Goal: Transaction & Acquisition: Book appointment/travel/reservation

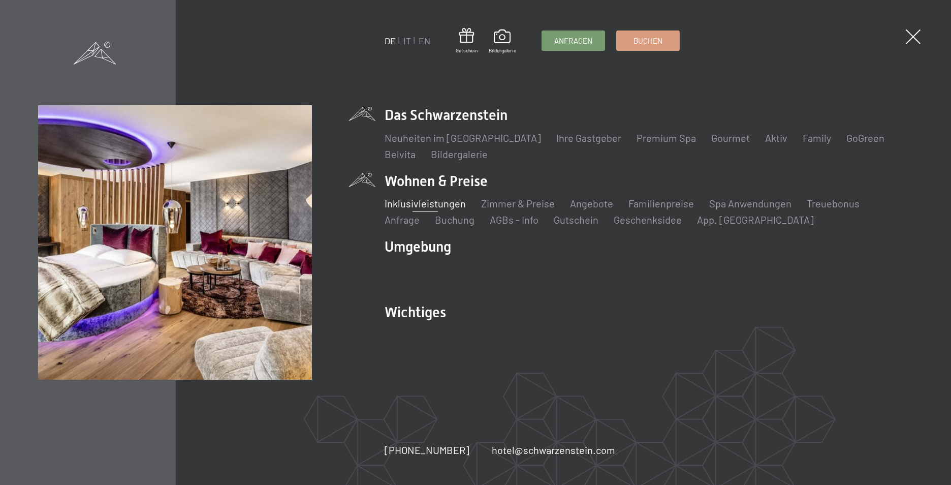
click at [411, 200] on link "Inklusivleistungen" at bounding box center [425, 203] width 81 height 12
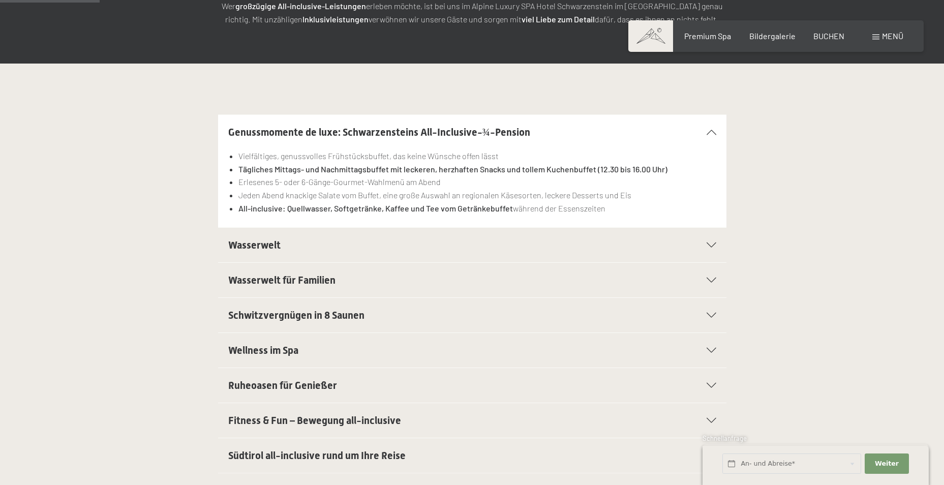
click at [256, 241] on span "Wasserwelt" at bounding box center [254, 245] width 52 height 12
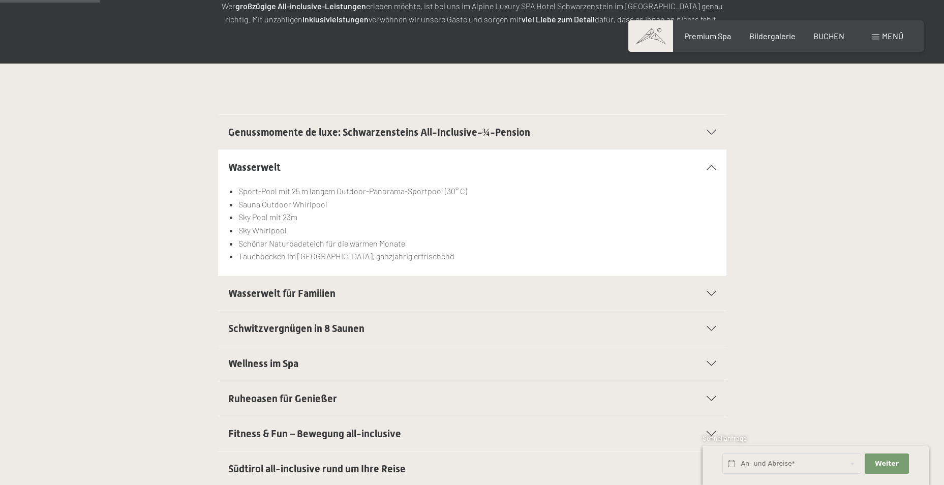
click at [294, 293] on span "Wasserwelt für Familien" at bounding box center [281, 293] width 107 height 12
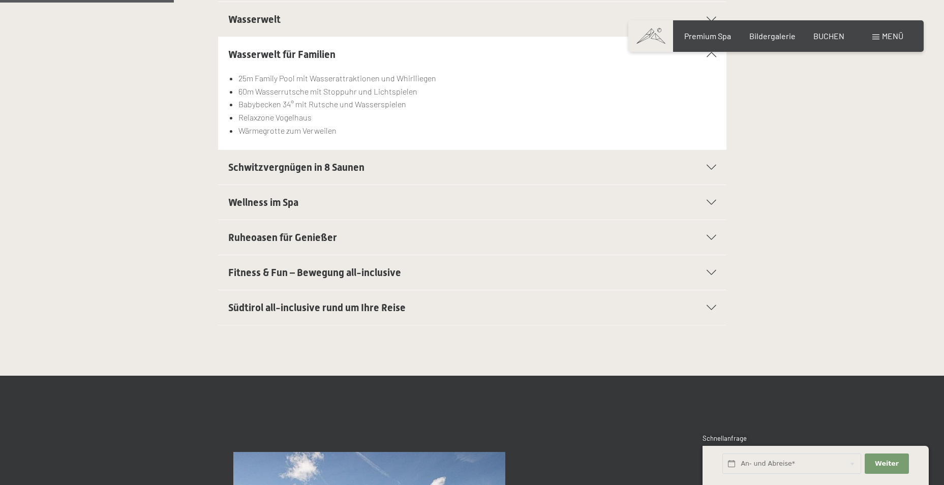
scroll to position [356, 0]
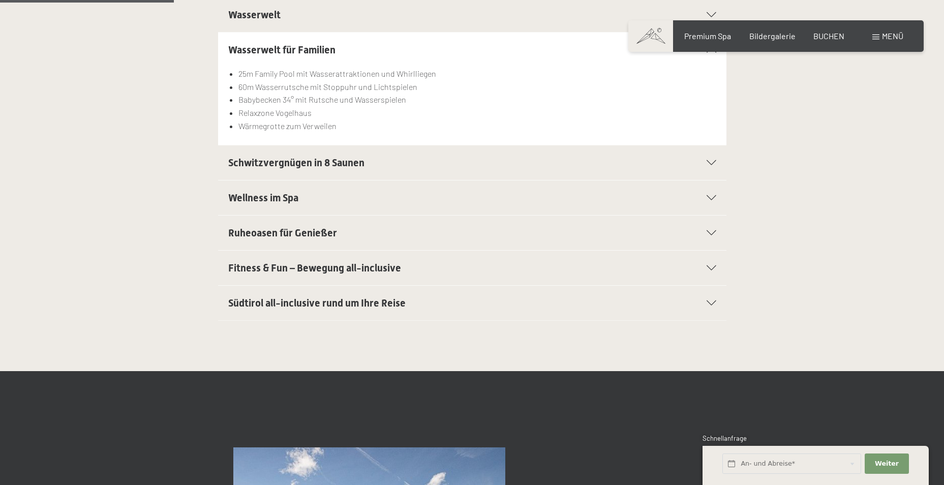
click at [301, 158] on span "Schwitzvergnügen in 8 Saunen" at bounding box center [296, 162] width 136 height 12
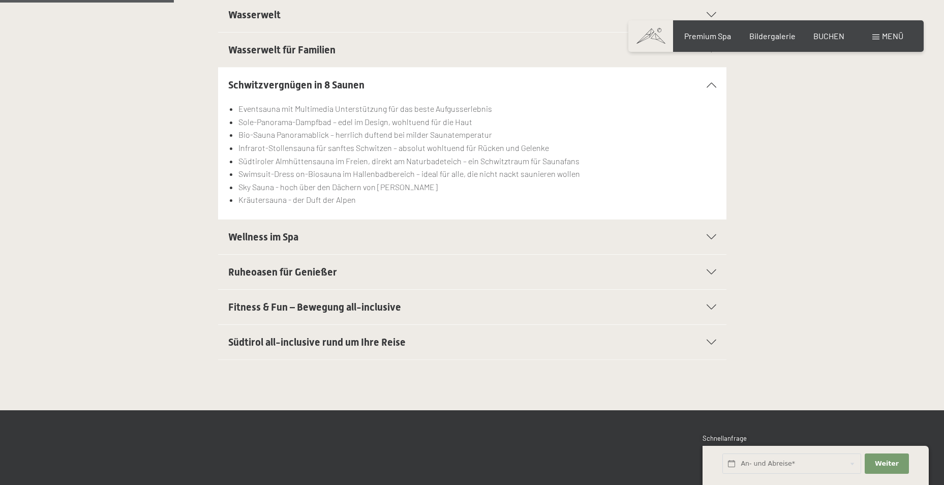
click at [288, 236] on span "Wellness im Spa" at bounding box center [263, 237] width 70 height 12
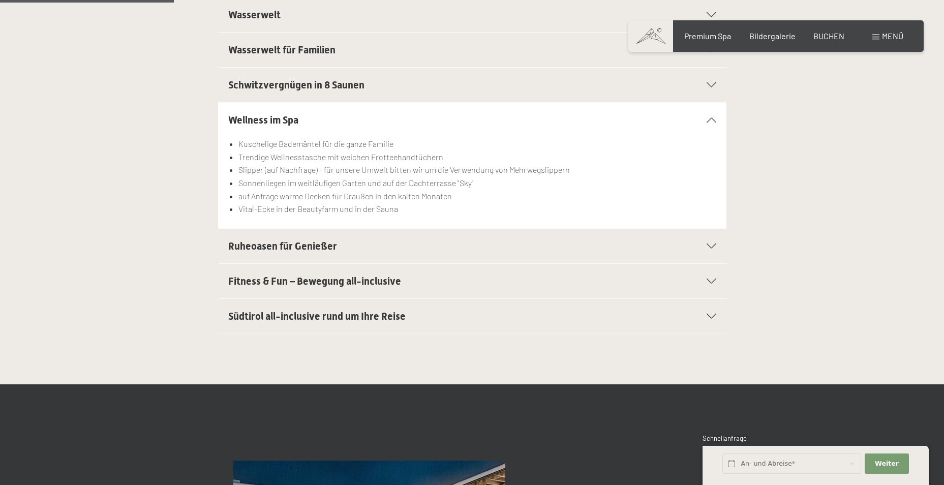
click at [284, 245] on span "Ruheoasen für Genießer" at bounding box center [282, 246] width 109 height 12
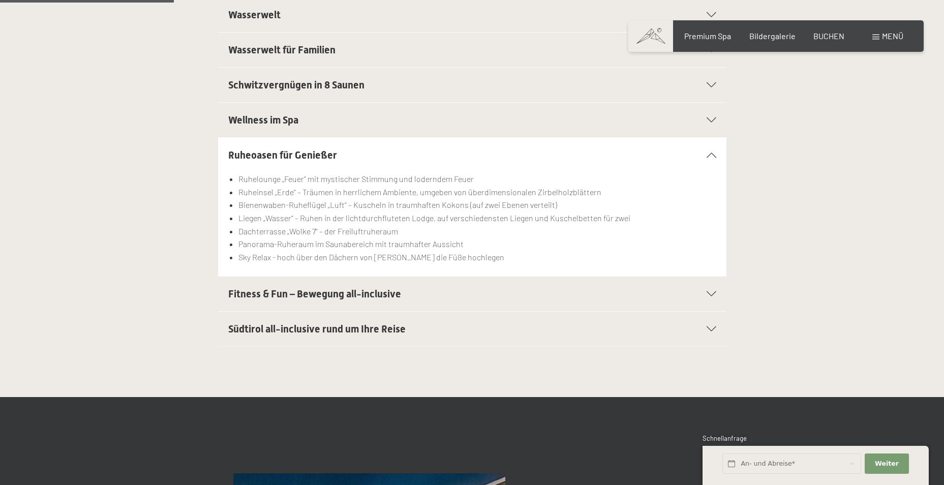
click at [291, 294] on span "Fitness & Fun – Bewegung all-inclusive" at bounding box center [314, 294] width 173 height 12
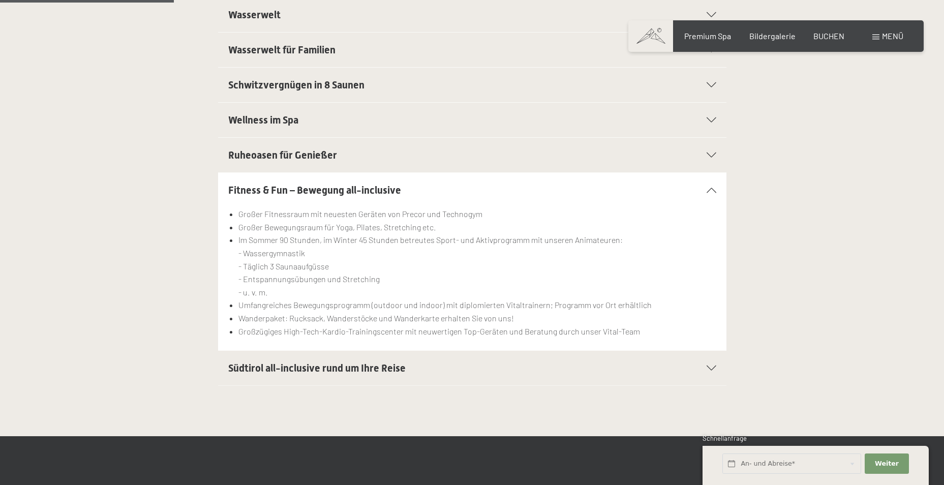
click at [276, 366] on span "Südtirol all-inclusive rund um Ihre Reise" at bounding box center [316, 368] width 177 height 12
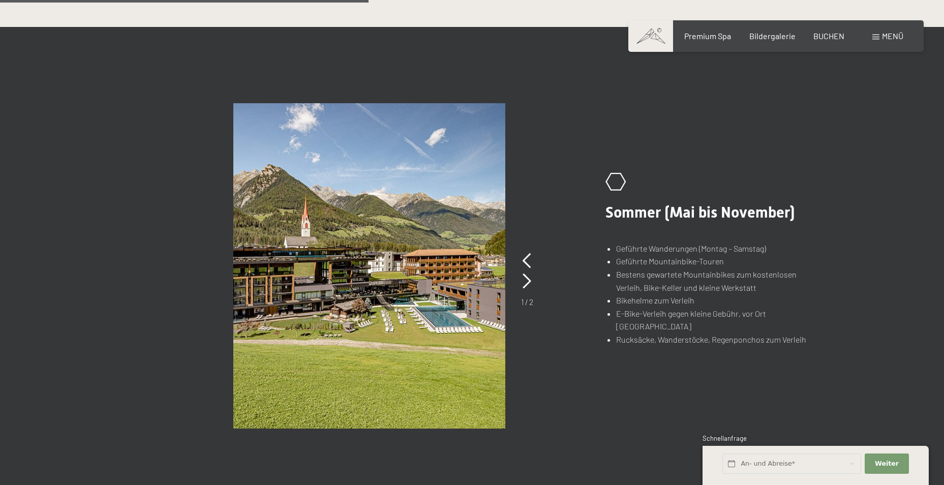
scroll to position [762, 0]
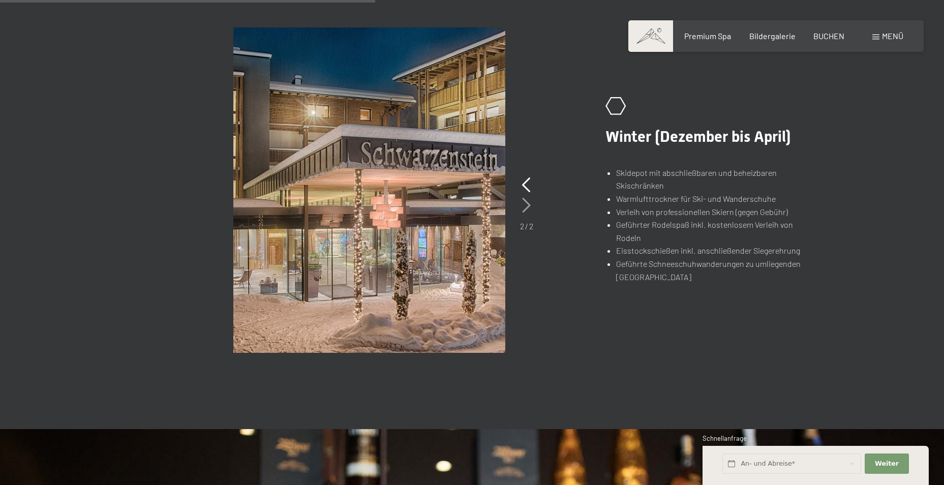
click at [528, 206] on icon at bounding box center [526, 205] width 9 height 15
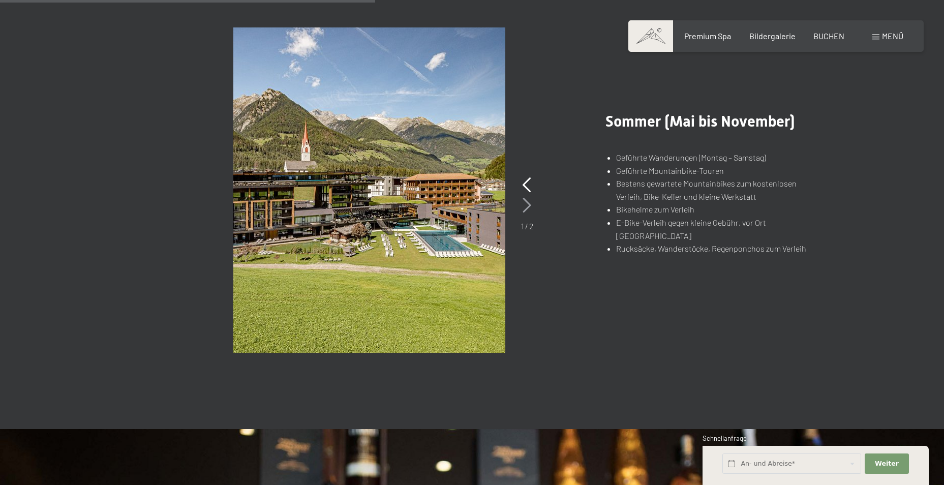
click at [528, 206] on icon at bounding box center [526, 205] width 9 height 15
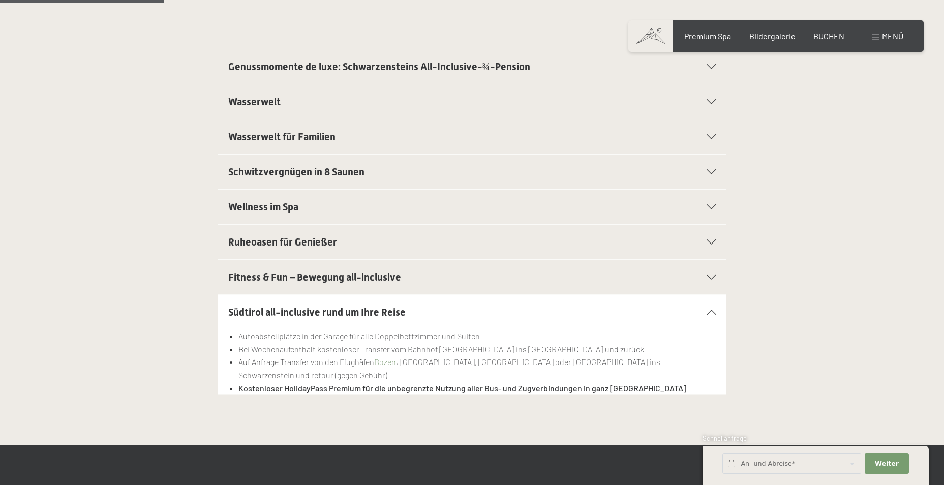
scroll to position [51, 0]
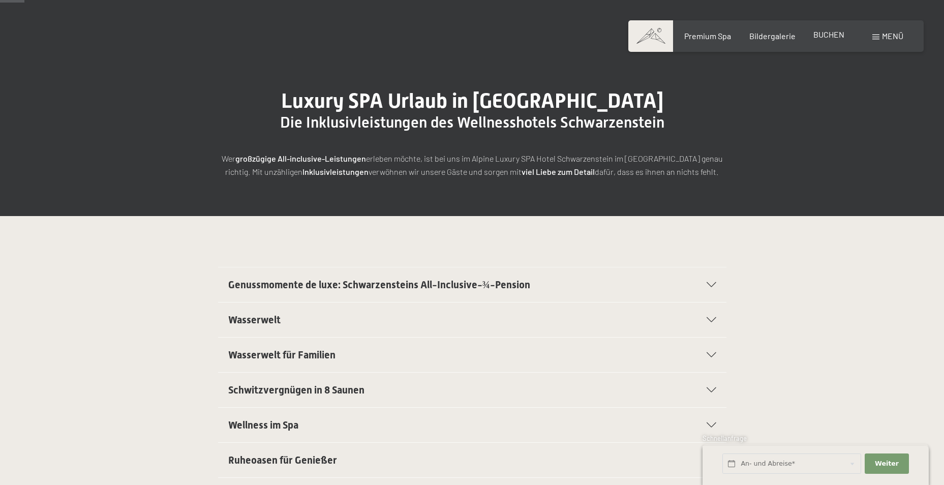
click at [823, 41] on div "Premium Spa Bildergalerie BUCHEN" at bounding box center [754, 35] width 213 height 11
click at [824, 35] on span "BUCHEN" at bounding box center [828, 34] width 31 height 10
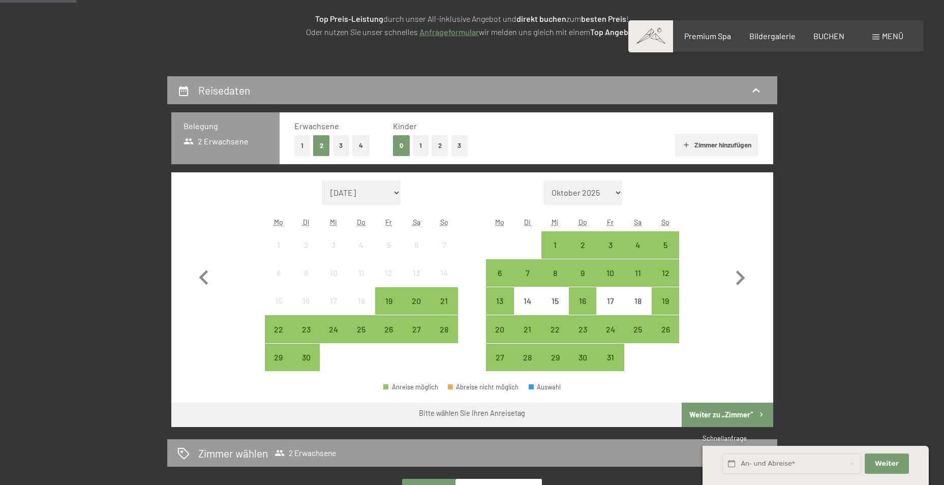
scroll to position [254, 0]
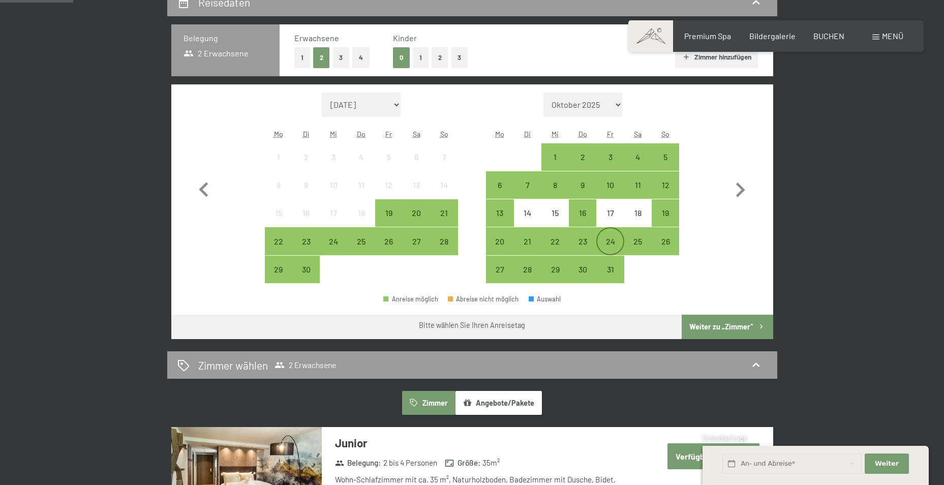
click at [609, 244] on div "24" at bounding box center [609, 249] width 25 height 25
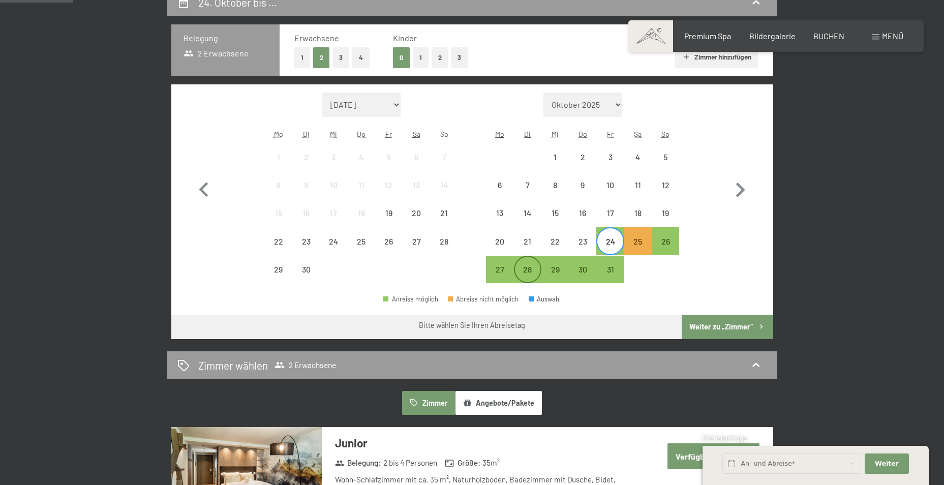
click at [527, 271] on div "28" at bounding box center [527, 277] width 25 height 25
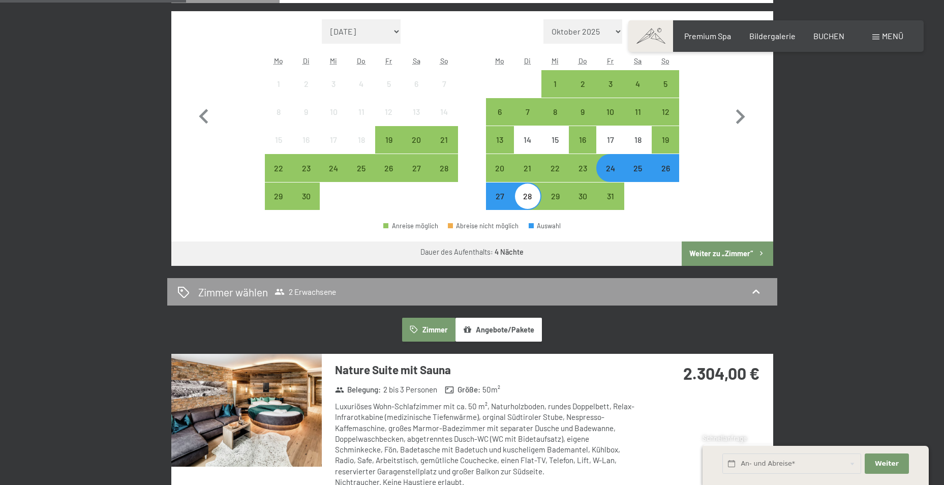
scroll to position [305, 0]
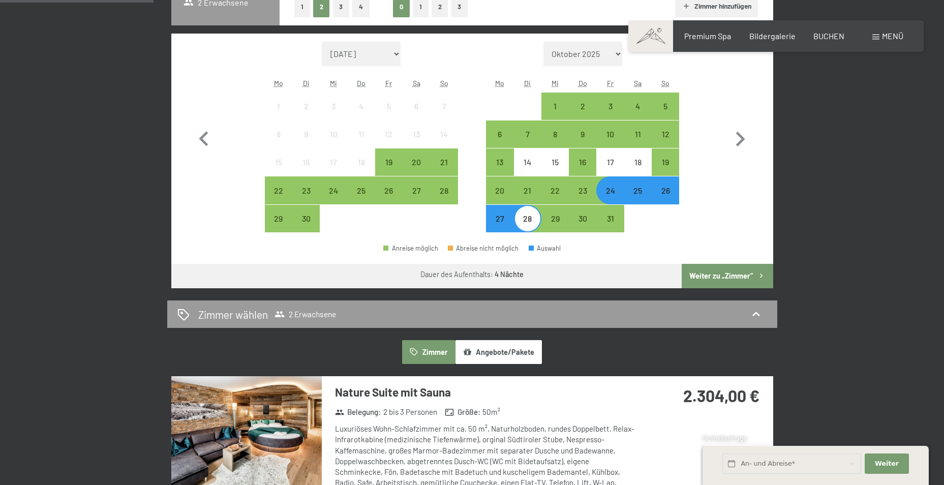
click at [672, 193] on div "26" at bounding box center [664, 198] width 25 height 25
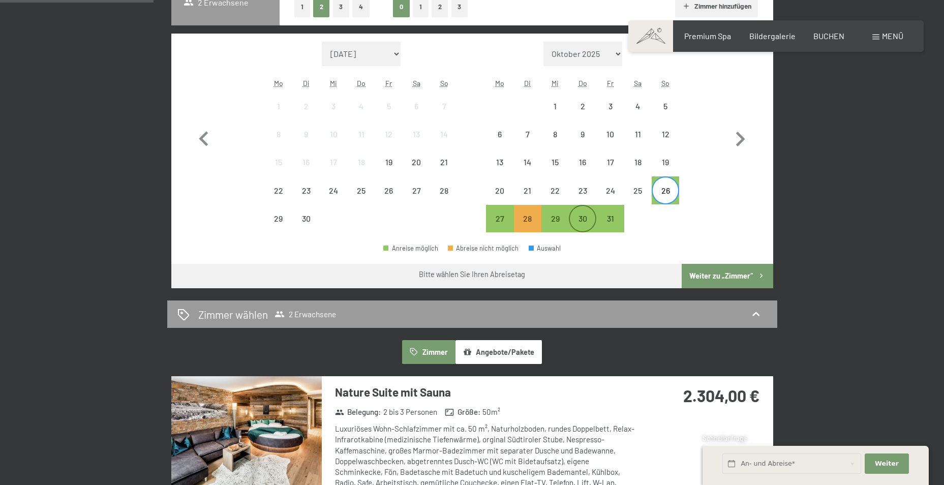
click at [587, 222] on div "30" at bounding box center [582, 226] width 25 height 25
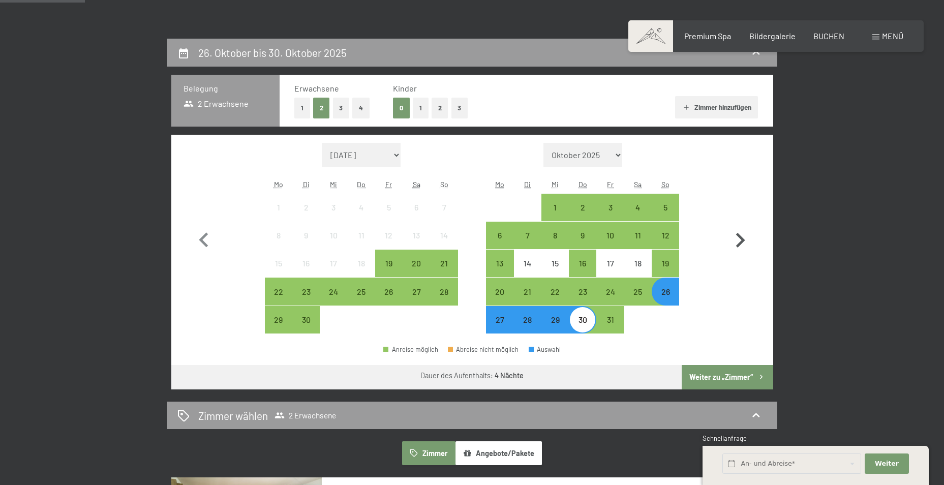
scroll to position [203, 0]
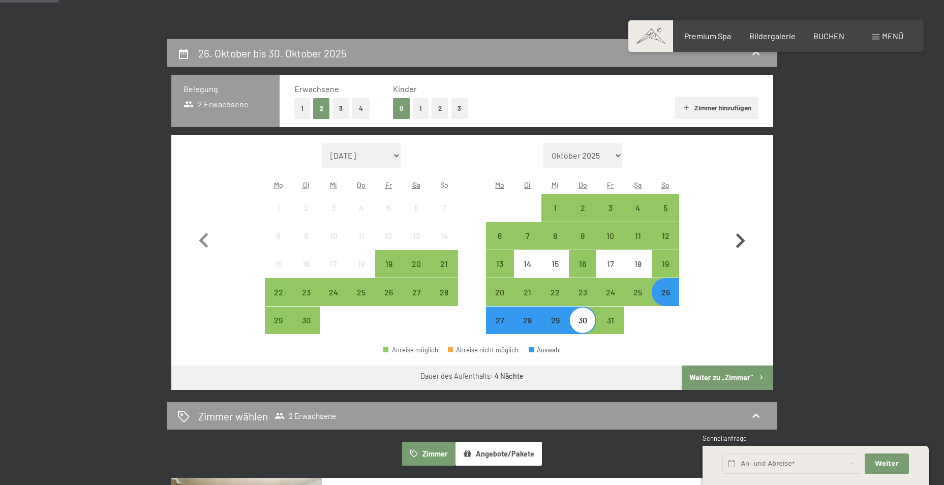
click at [738, 234] on icon "button" at bounding box center [739, 240] width 29 height 29
select select "[DATE]"
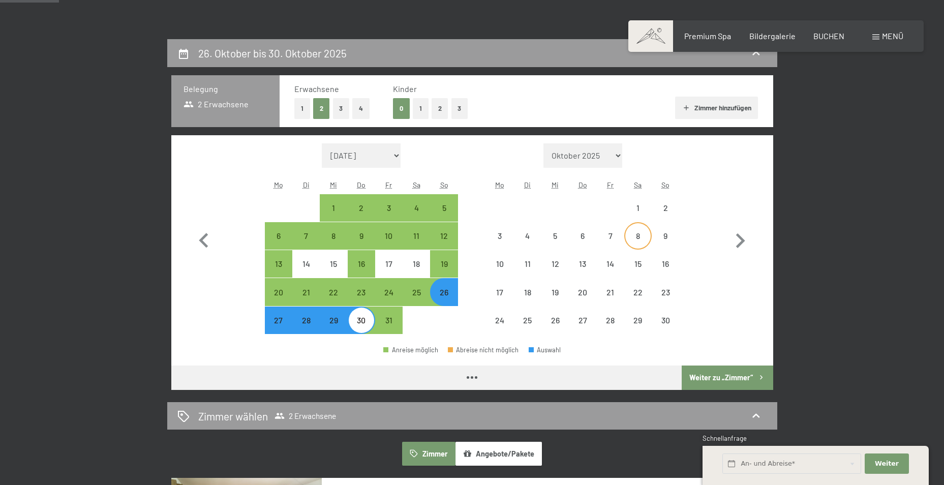
select select "[DATE]"
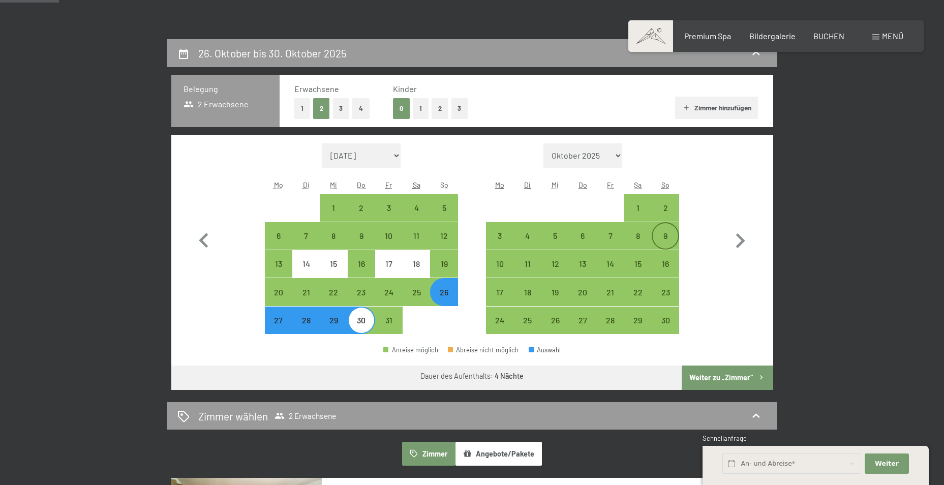
click at [664, 232] on div "9" at bounding box center [664, 244] width 25 height 25
select select "[DATE]"
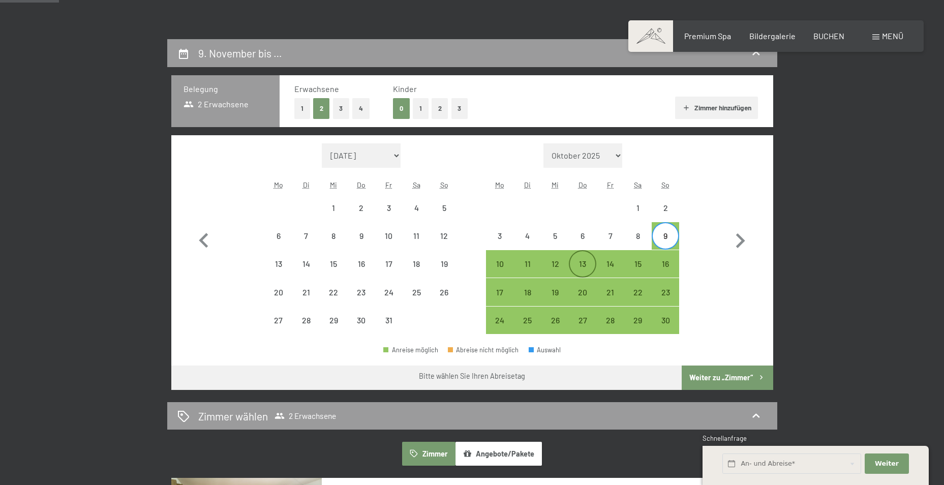
click at [579, 261] on div "13" at bounding box center [582, 272] width 25 height 25
select select "[DATE]"
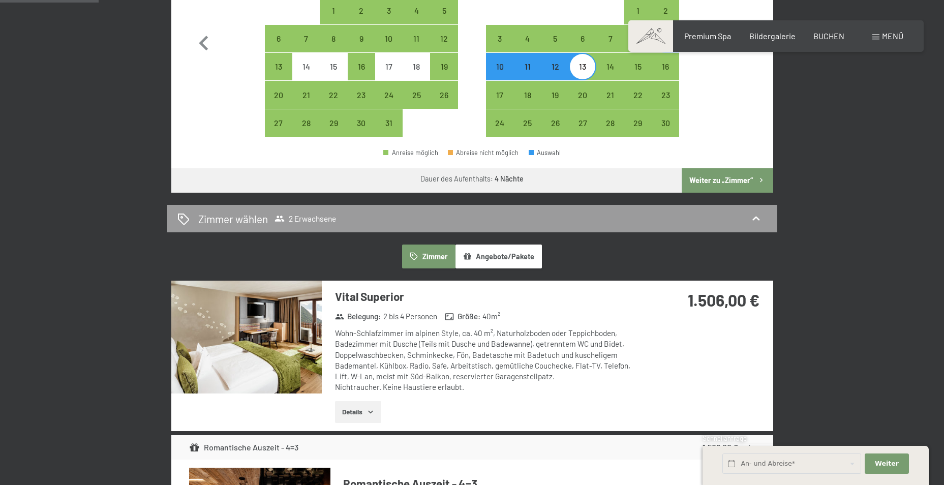
scroll to position [305, 0]
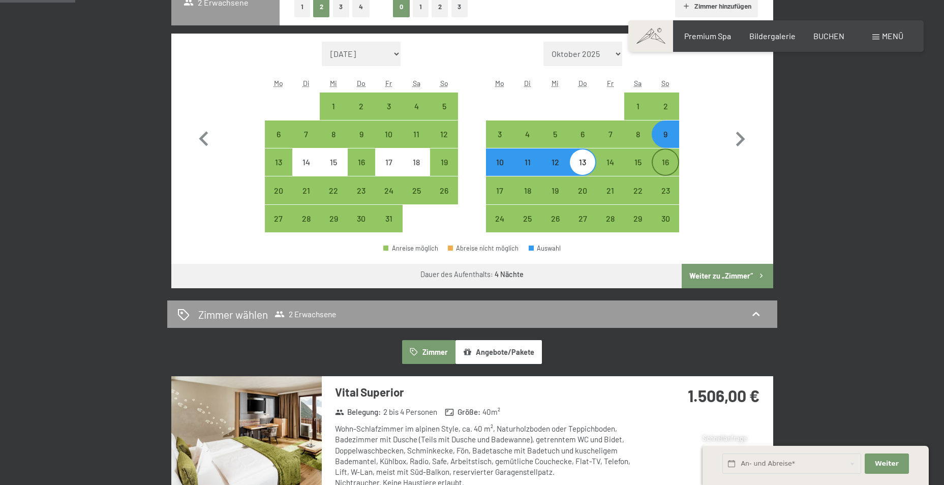
click at [662, 162] on div "16" at bounding box center [664, 170] width 25 height 25
select select "[DATE]"
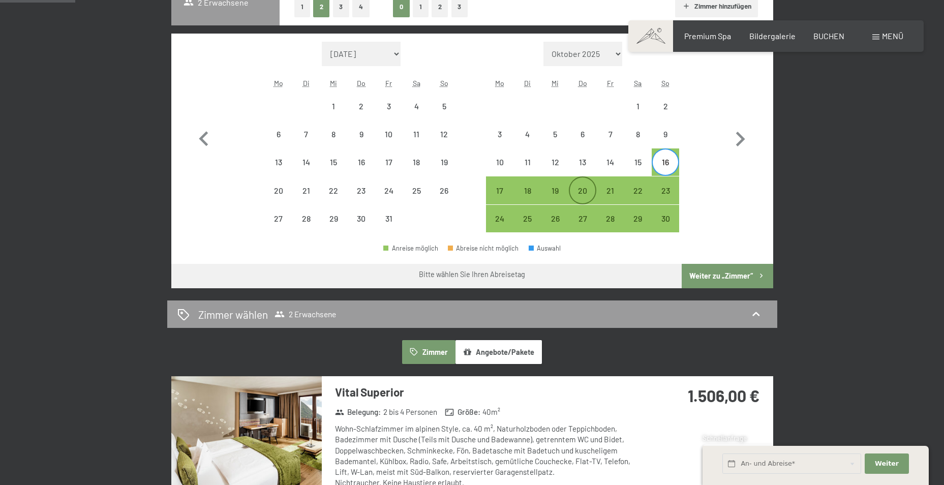
click at [583, 190] on div "20" at bounding box center [582, 198] width 25 height 25
select select "[DATE]"
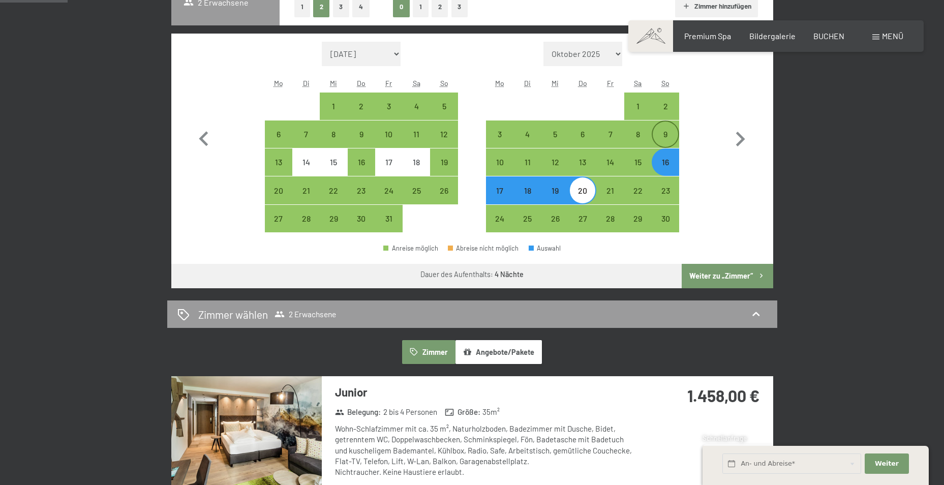
click at [669, 133] on div "9" at bounding box center [664, 142] width 25 height 25
select select "[DATE]"
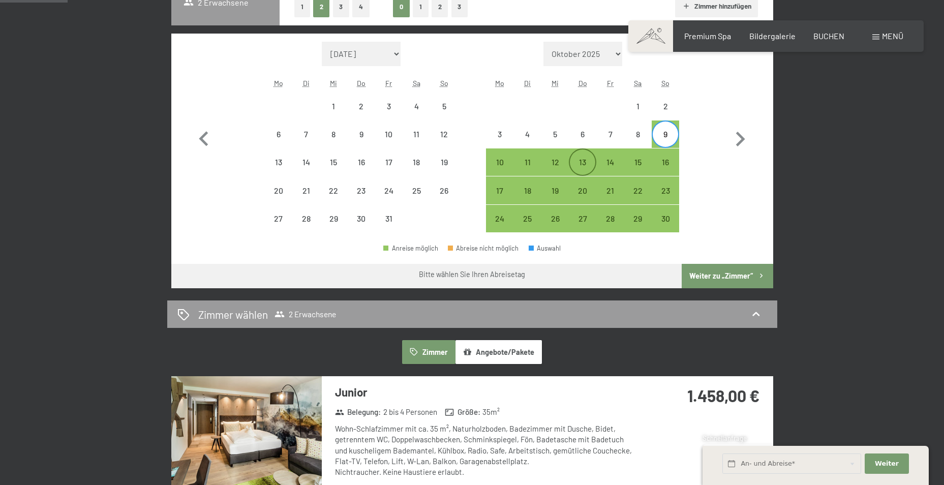
click at [586, 168] on div "13" at bounding box center [582, 170] width 25 height 25
select select "[DATE]"
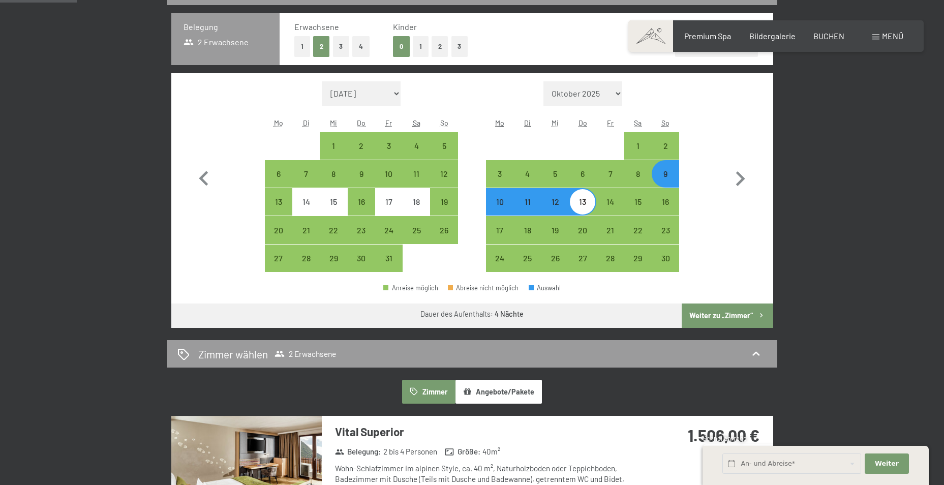
scroll to position [203, 0]
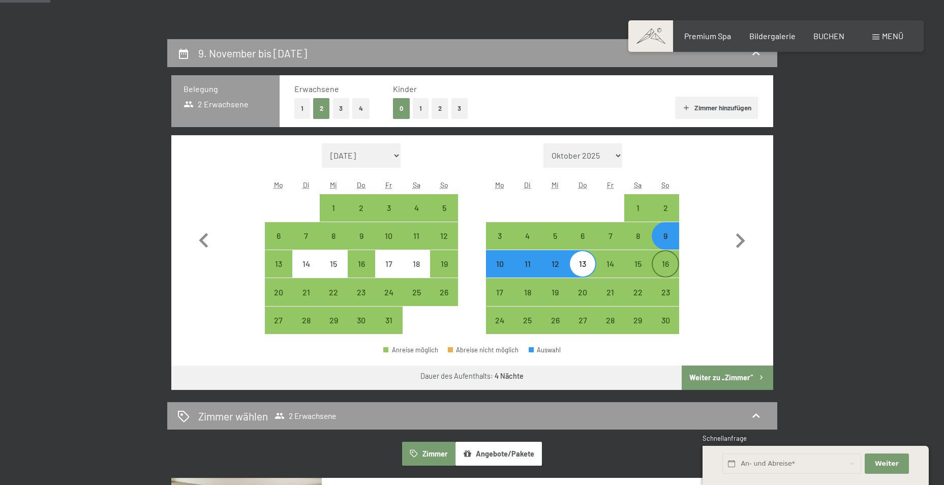
click at [669, 266] on div "16" at bounding box center [664, 272] width 25 height 25
select select "[DATE]"
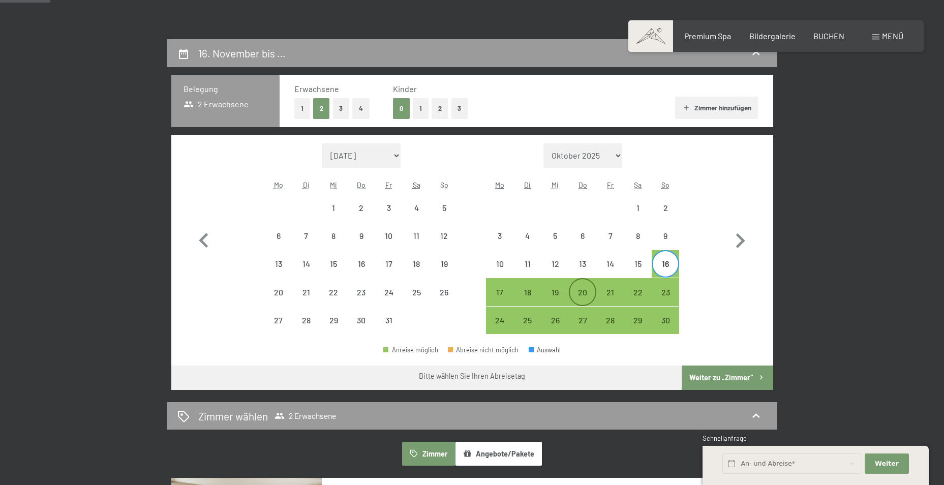
click at [591, 288] on div "20" at bounding box center [582, 300] width 25 height 25
select select "[DATE]"
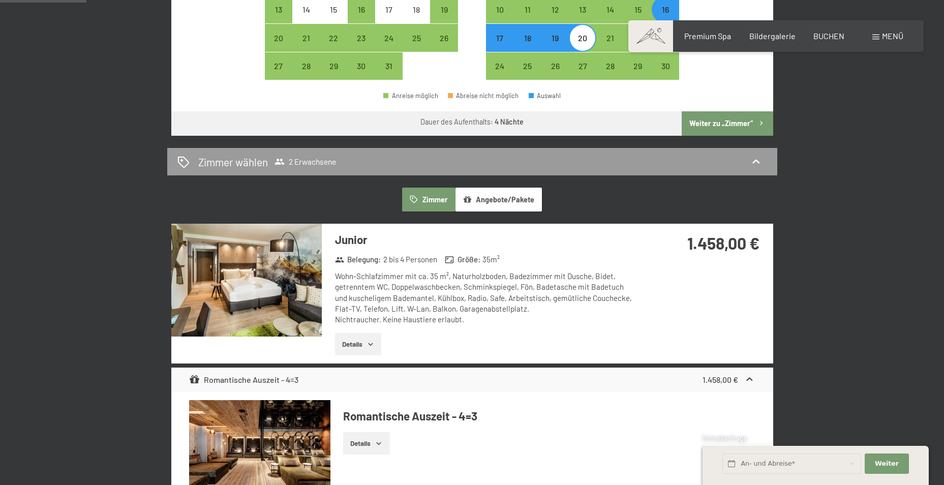
scroll to position [254, 0]
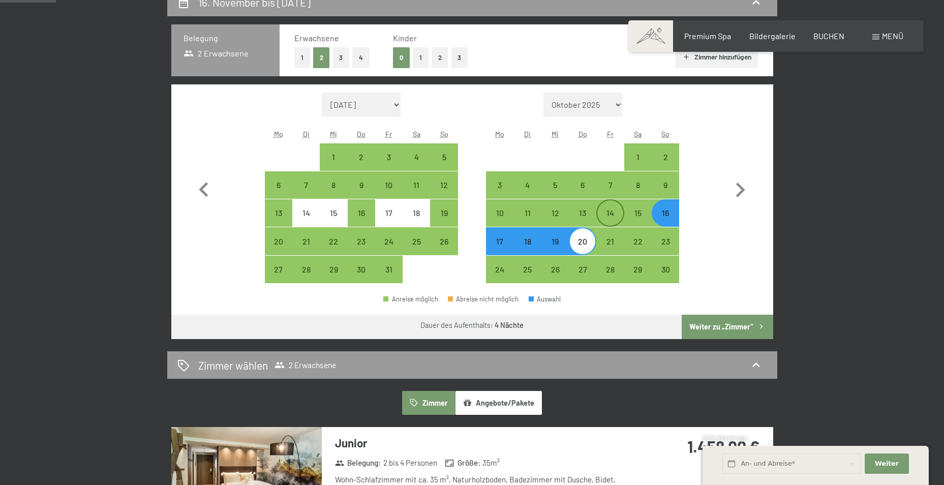
click at [614, 212] on div "14" at bounding box center [609, 221] width 25 height 25
select select "[DATE]"
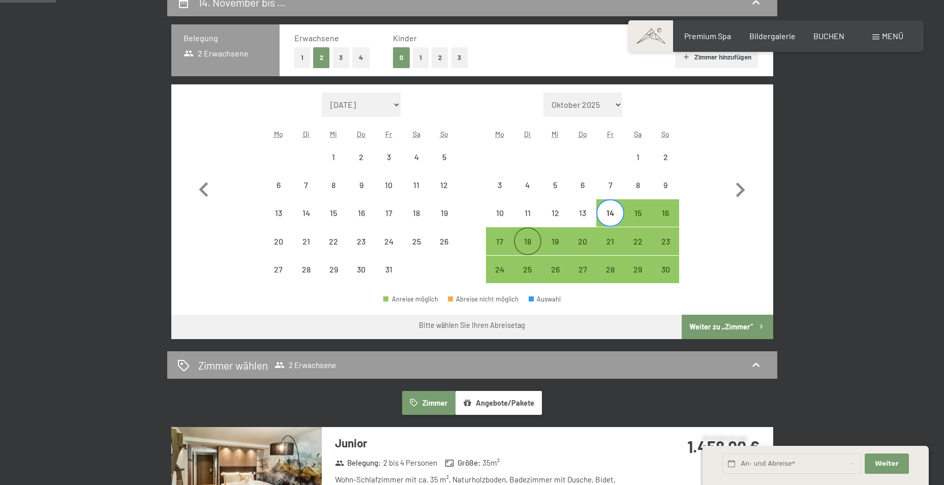
click at [529, 247] on div "18" at bounding box center [527, 249] width 25 height 25
select select "[DATE]"
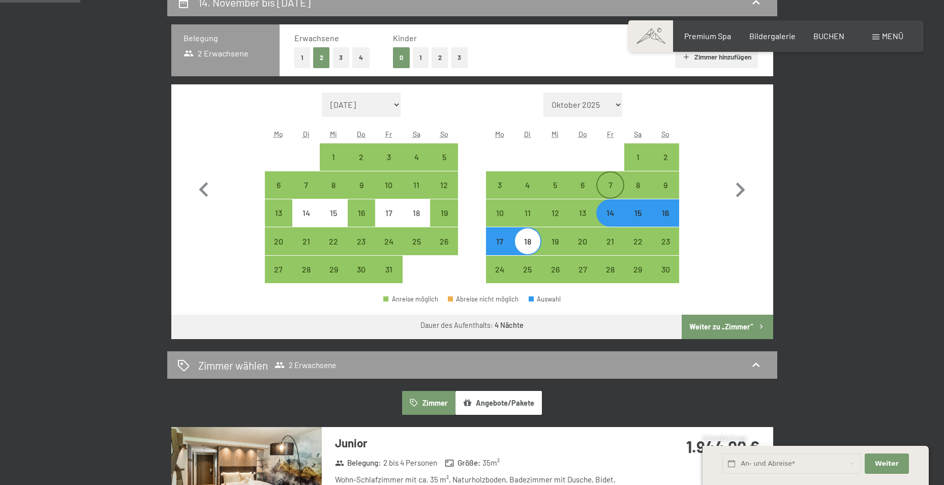
click at [610, 186] on div "7" at bounding box center [609, 193] width 25 height 25
select select "[DATE]"
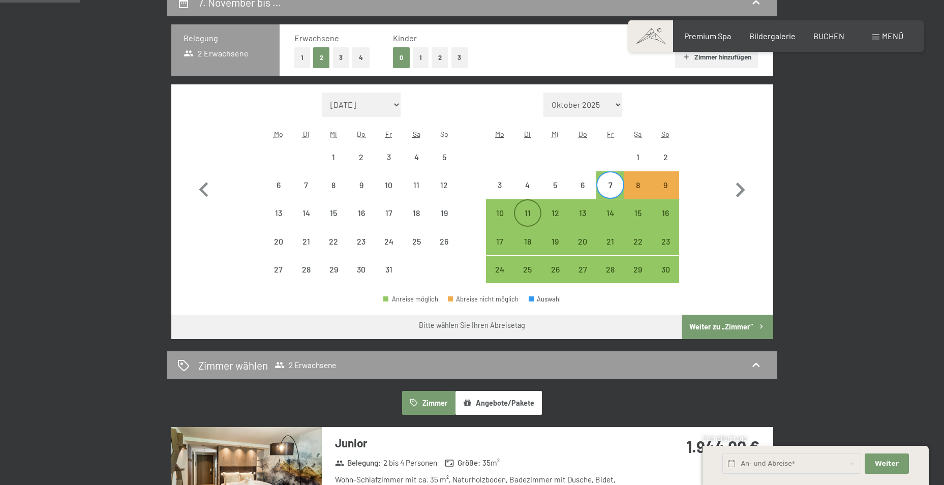
click at [530, 212] on div "11" at bounding box center [527, 221] width 25 height 25
select select "[DATE]"
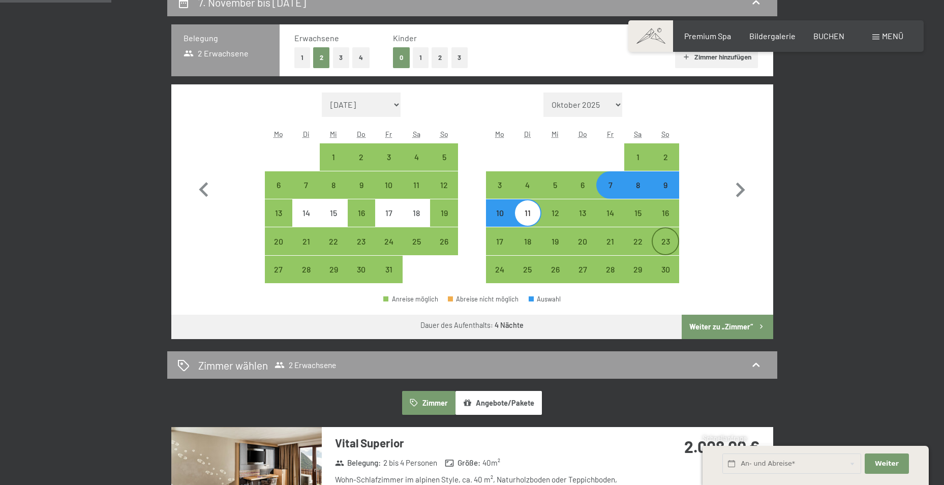
click at [668, 237] on div "23" at bounding box center [664, 249] width 25 height 25
select select "[DATE]"
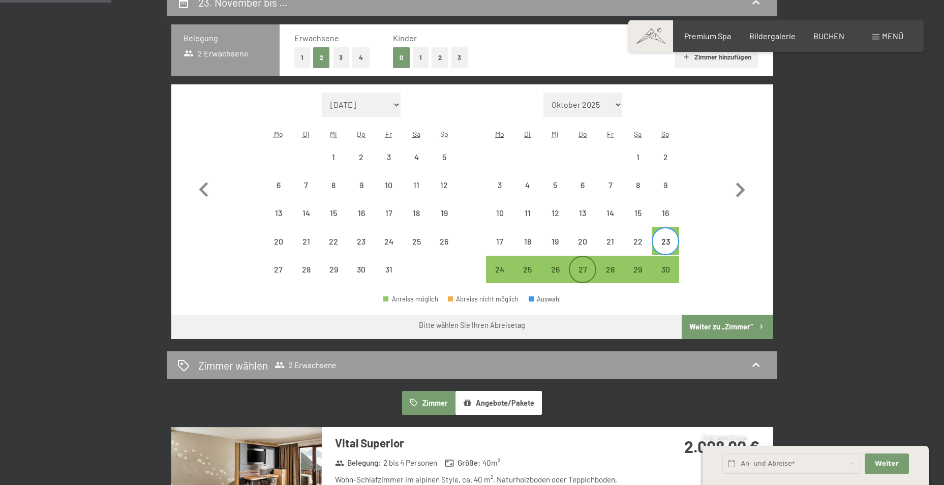
click at [585, 266] on div "27" at bounding box center [582, 277] width 25 height 25
select select "[DATE]"
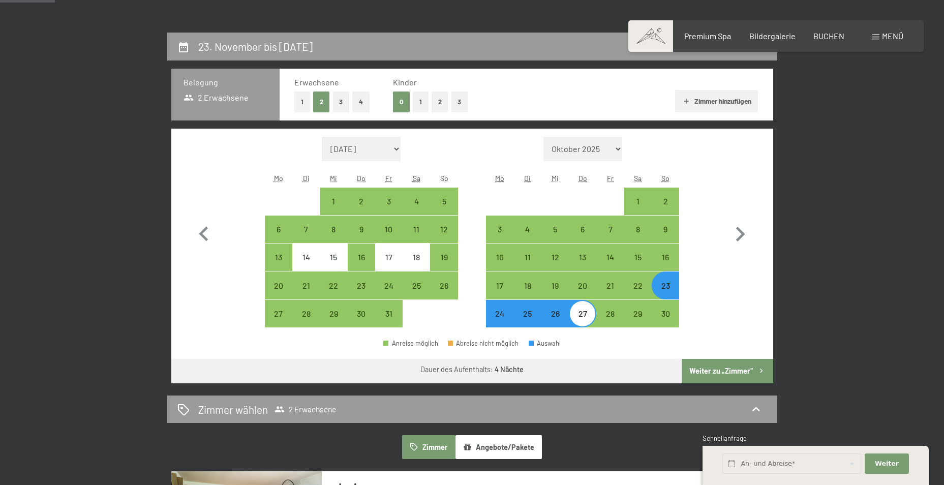
scroll to position [203, 0]
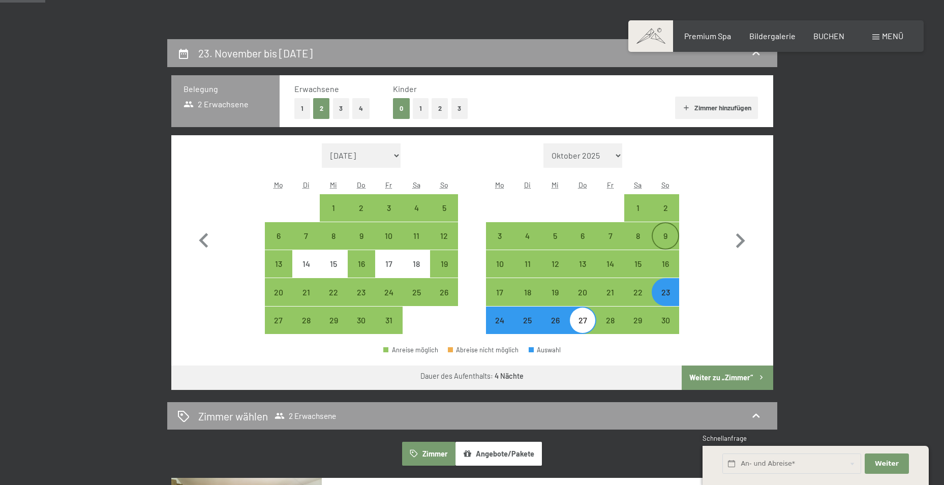
click at [668, 231] on div "9" at bounding box center [664, 235] width 25 height 25
select select "[DATE]"
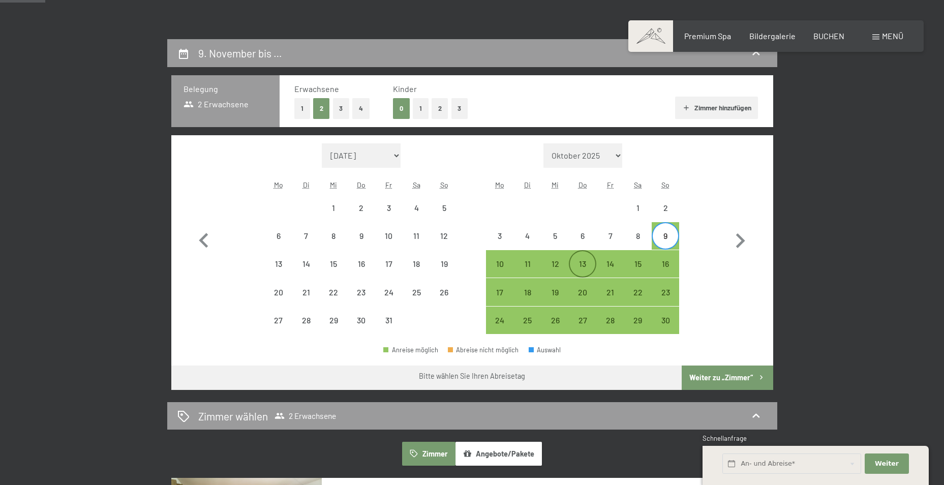
click at [585, 263] on div "13" at bounding box center [582, 272] width 25 height 25
select select "[DATE]"
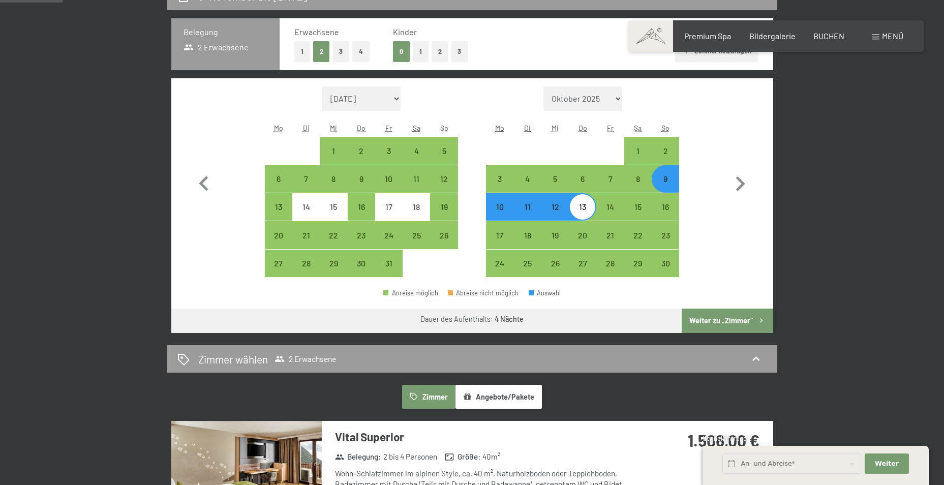
scroll to position [254, 0]
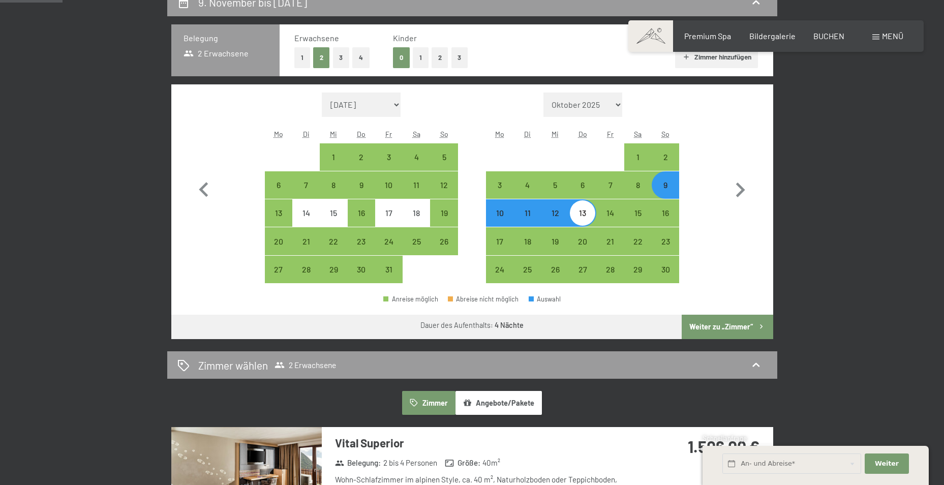
drag, startPoint x: 670, startPoint y: 268, endPoint x: 697, endPoint y: 246, distance: 34.7
click at [670, 268] on div "30" at bounding box center [664, 277] width 25 height 25
select select "[DATE]"
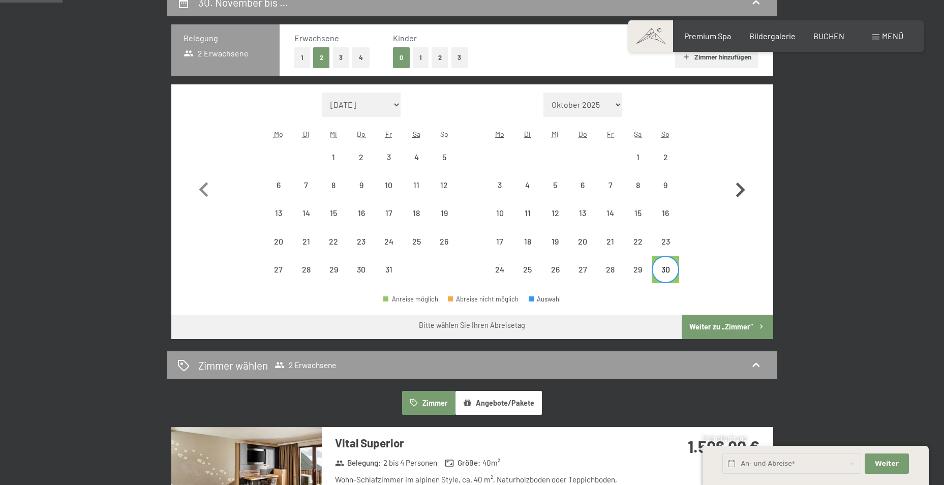
click at [739, 190] on icon "button" at bounding box center [739, 189] width 29 height 29
select select "[DATE]"
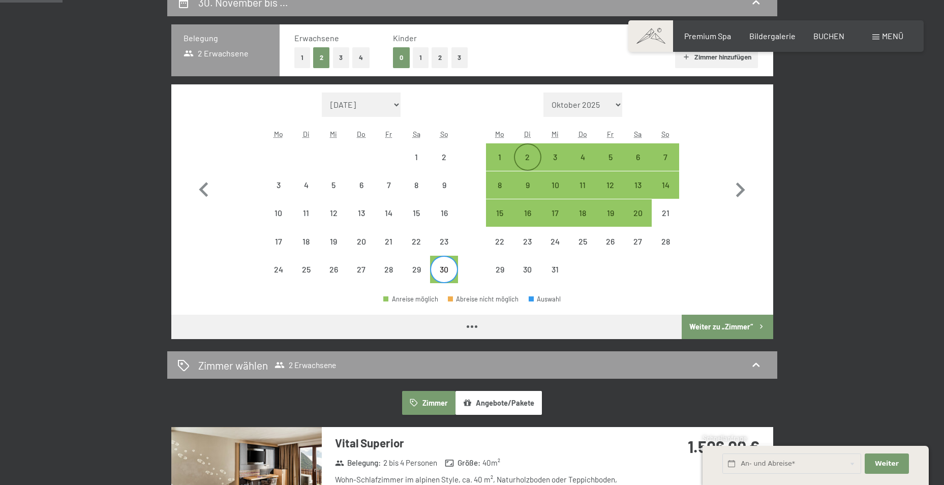
select select "[DATE]"
click at [581, 157] on div "4" at bounding box center [582, 165] width 25 height 25
select select "[DATE]"
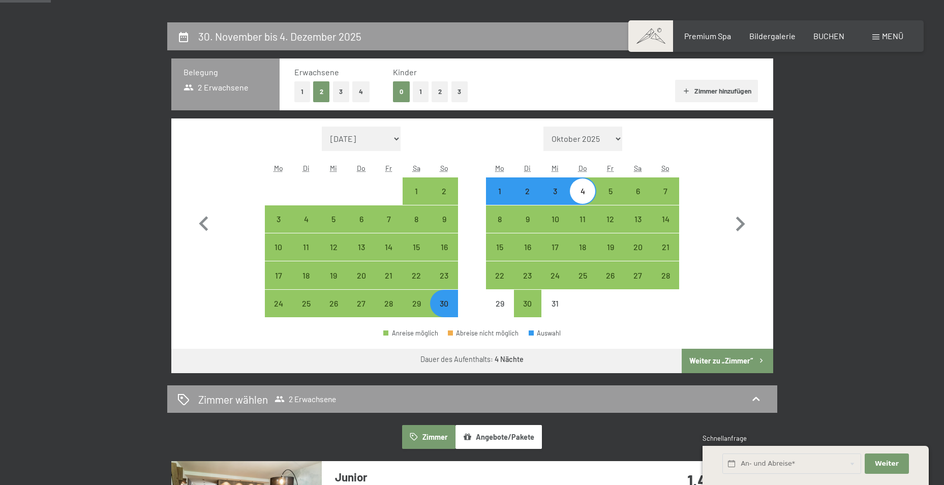
scroll to position [203, 0]
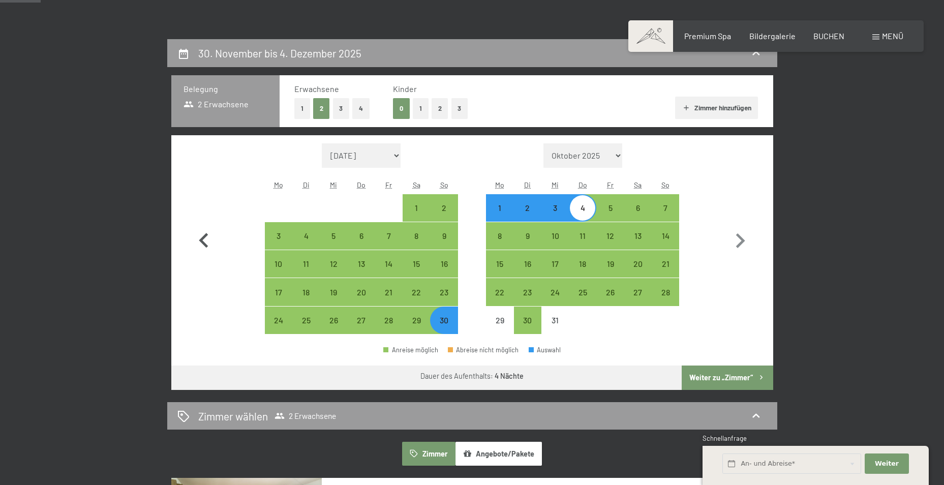
click at [204, 241] on icon "button" at bounding box center [203, 240] width 29 height 29
select select "[DATE]"
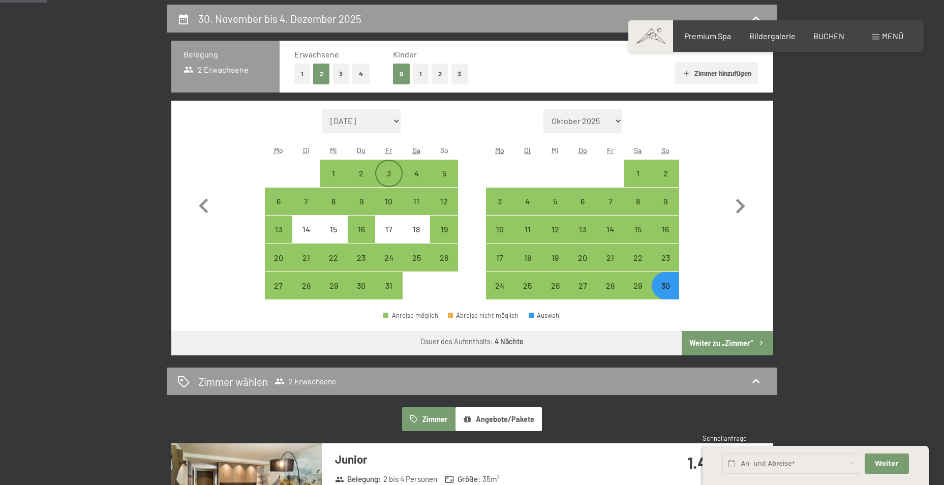
scroll to position [254, 0]
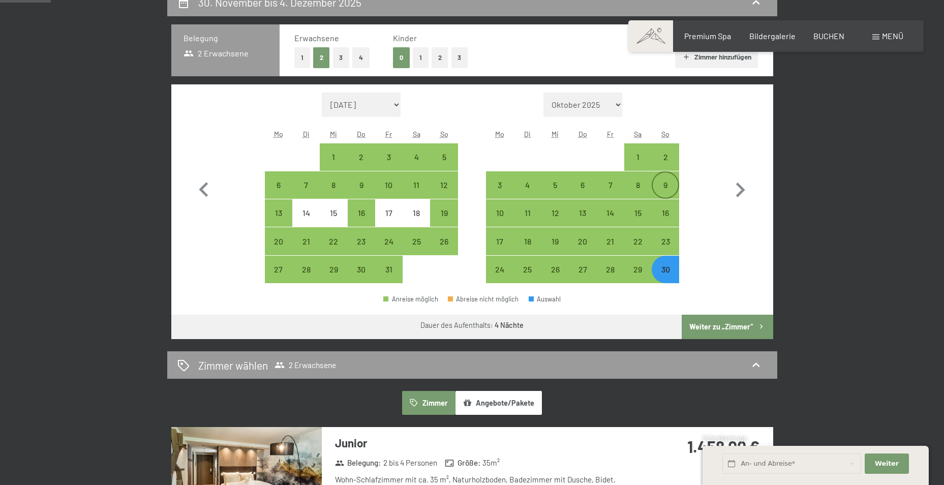
click at [670, 182] on div "9" at bounding box center [664, 193] width 25 height 25
select select "[DATE]"
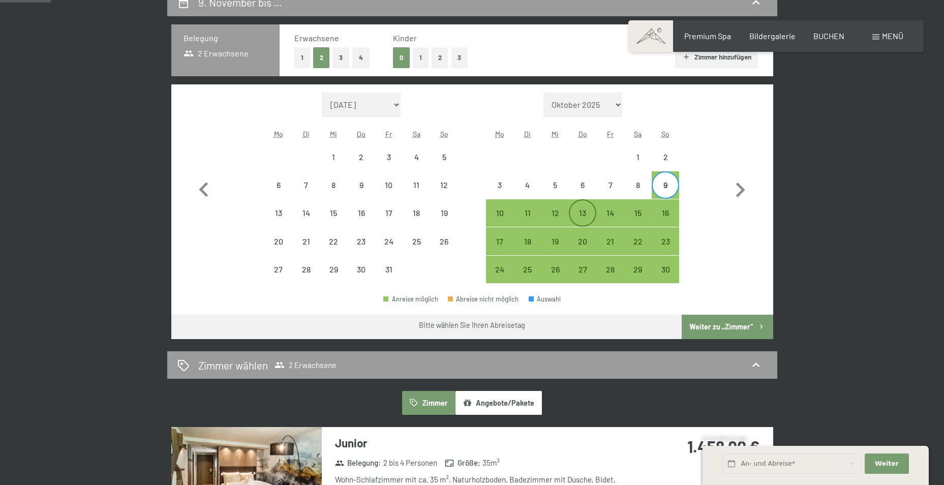
click at [583, 216] on div "13" at bounding box center [582, 221] width 25 height 25
select select "[DATE]"
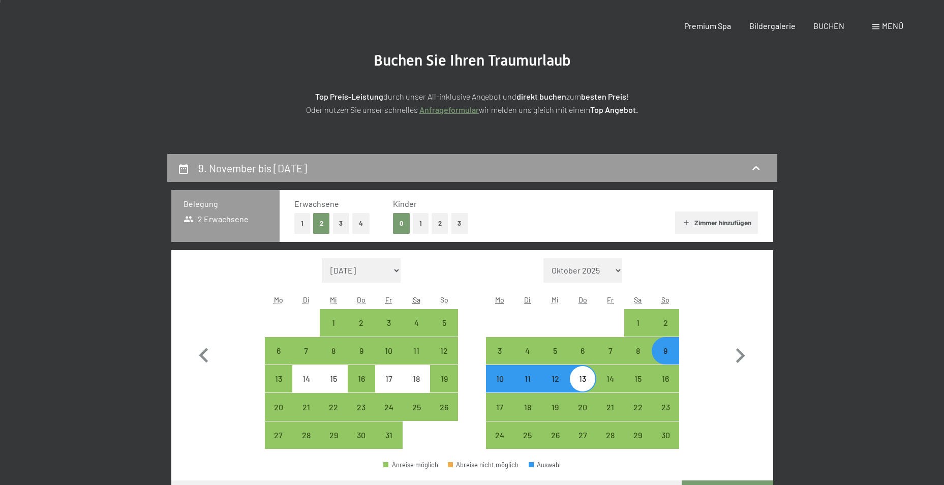
scroll to position [0, 0]
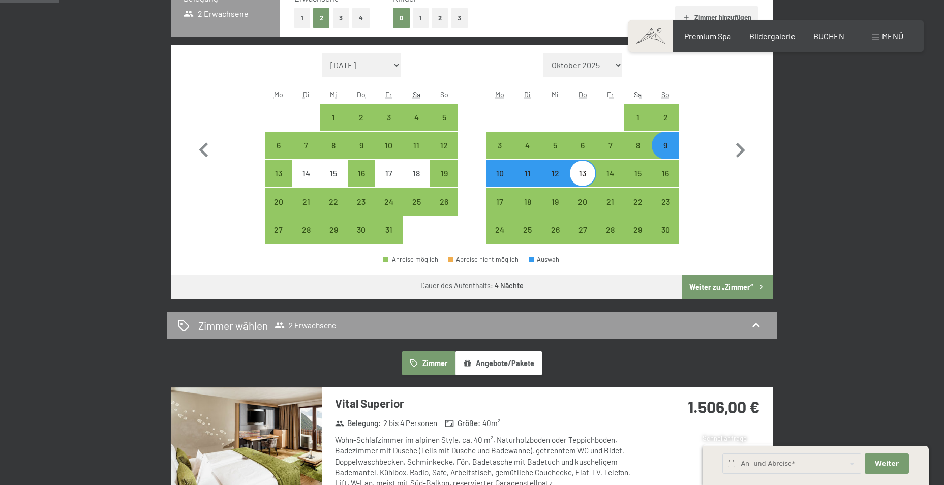
scroll to position [305, 0]
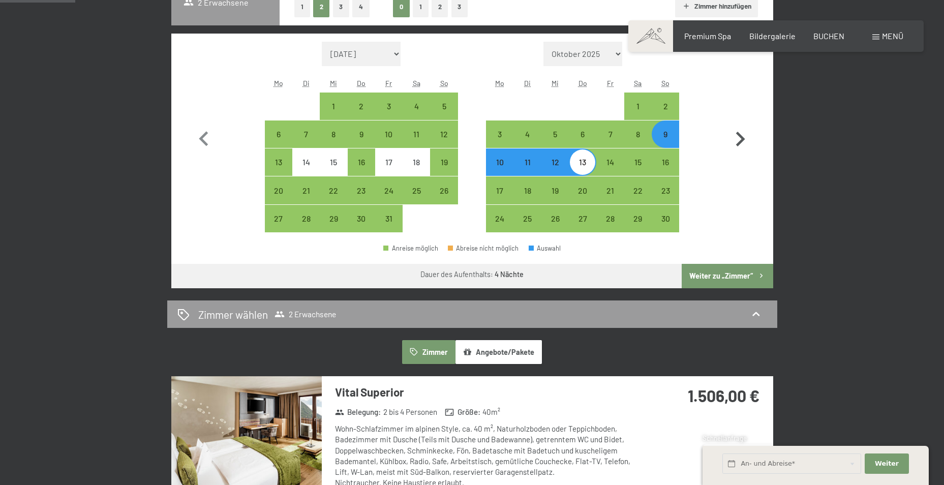
click at [742, 139] on icon "button" at bounding box center [740, 139] width 9 height 15
select select "[DATE]"
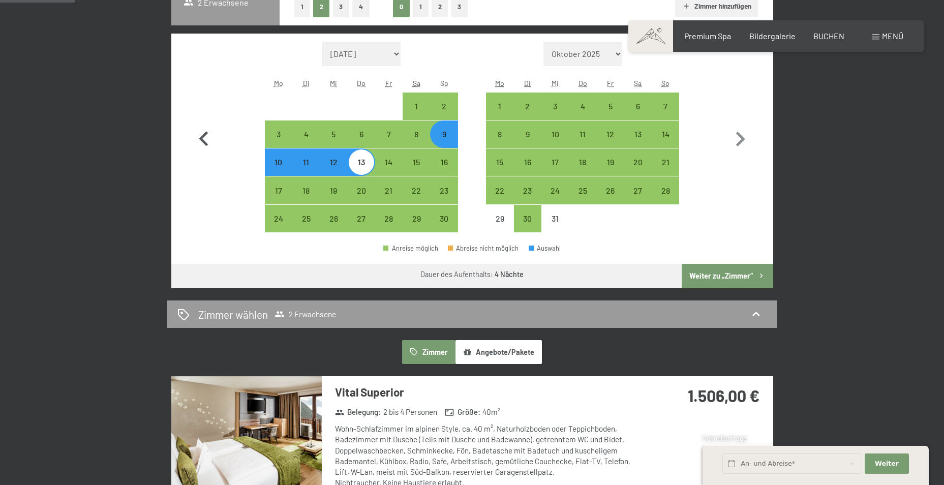
click at [206, 141] on icon "button" at bounding box center [203, 138] width 29 height 29
select select "[DATE]"
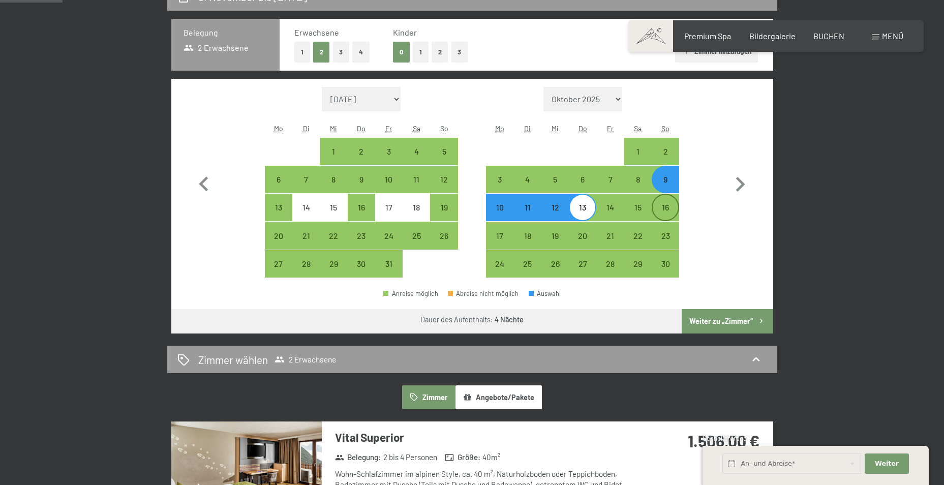
scroll to position [254, 0]
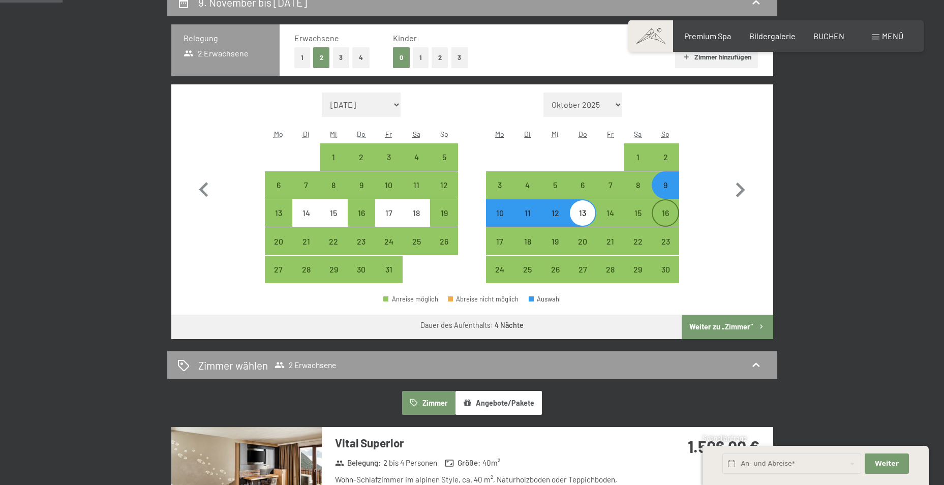
click at [668, 212] on div "16" at bounding box center [664, 221] width 25 height 25
select select "[DATE]"
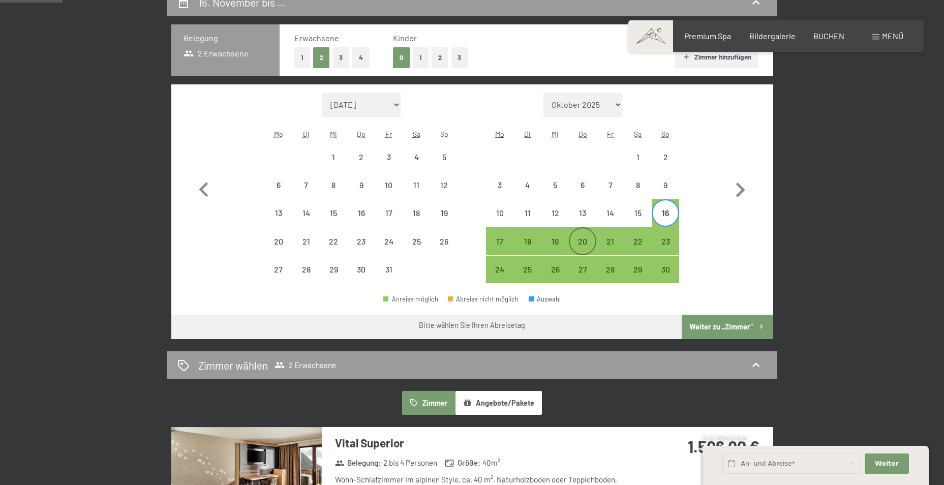
click at [576, 240] on div "20" at bounding box center [582, 249] width 25 height 25
select select "[DATE]"
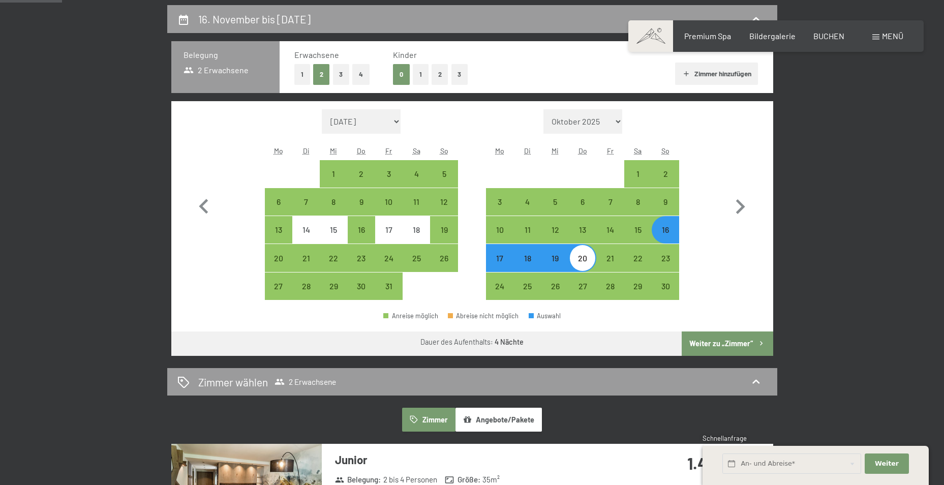
scroll to position [203, 0]
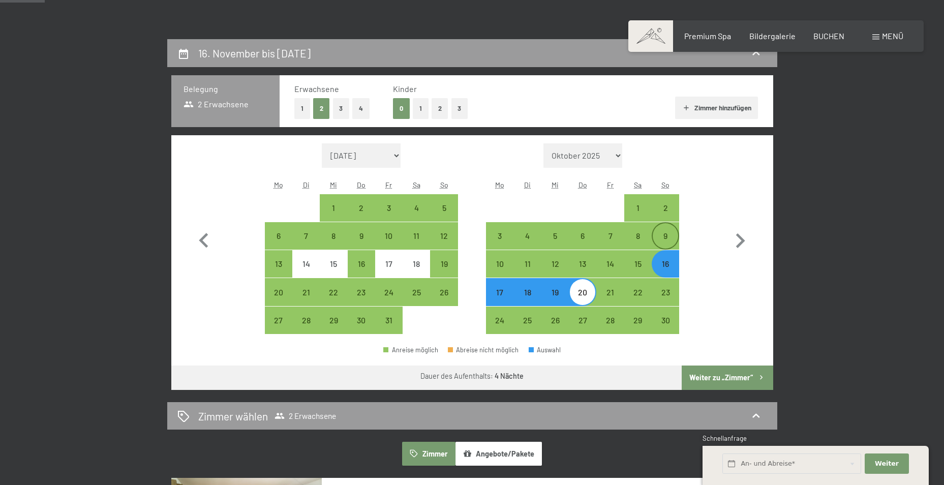
click at [662, 236] on div "9" at bounding box center [664, 244] width 25 height 25
select select "[DATE]"
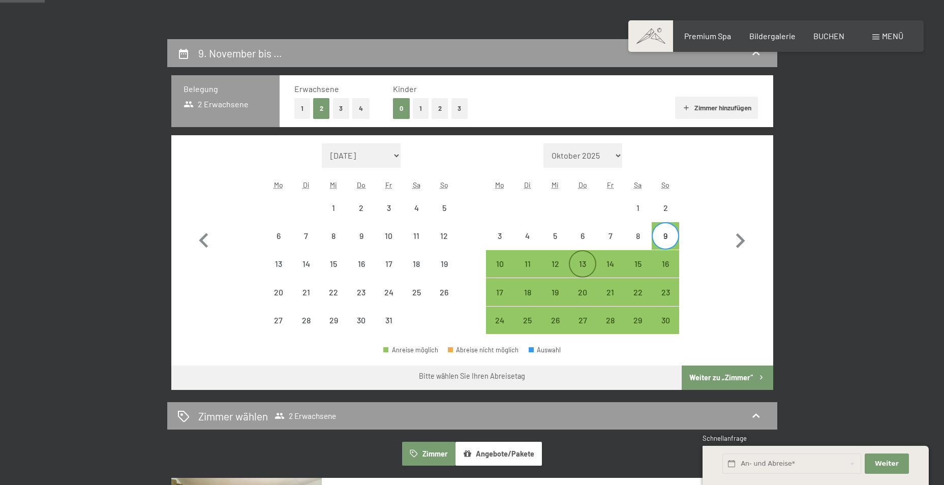
click at [584, 262] on div "13" at bounding box center [582, 272] width 25 height 25
select select "[DATE]"
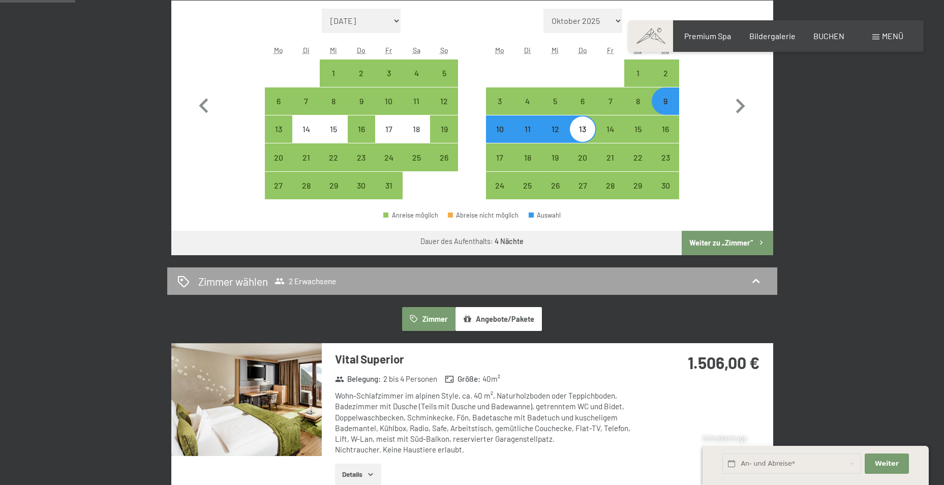
scroll to position [356, 0]
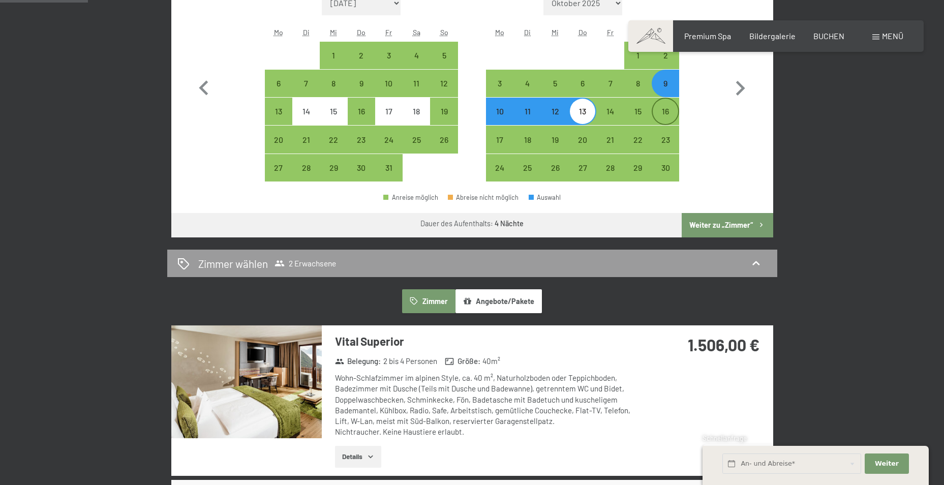
click at [665, 113] on div "16" at bounding box center [664, 119] width 25 height 25
select select "[DATE]"
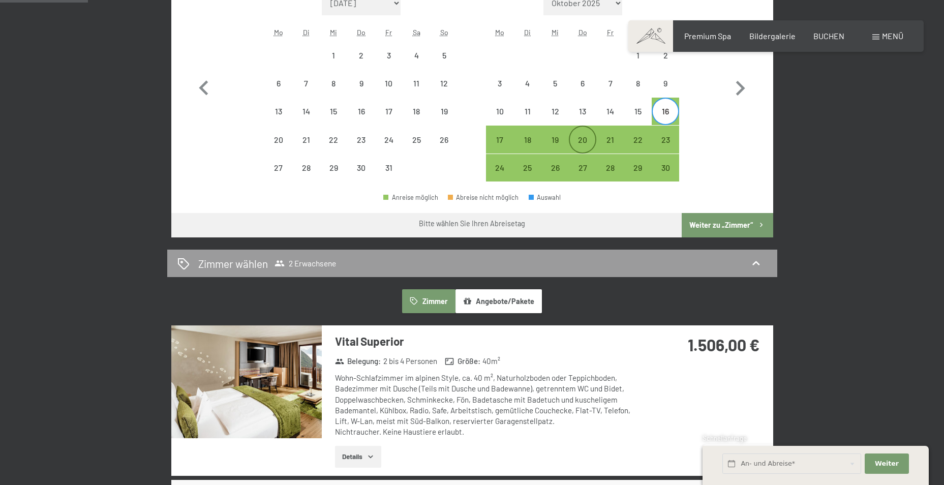
click at [573, 140] on div "20" at bounding box center [582, 148] width 25 height 25
select select "[DATE]"
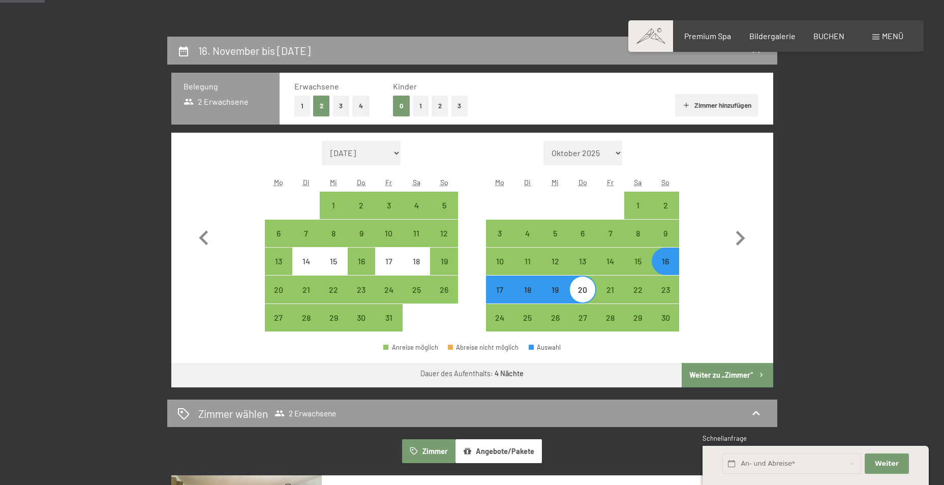
scroll to position [203, 0]
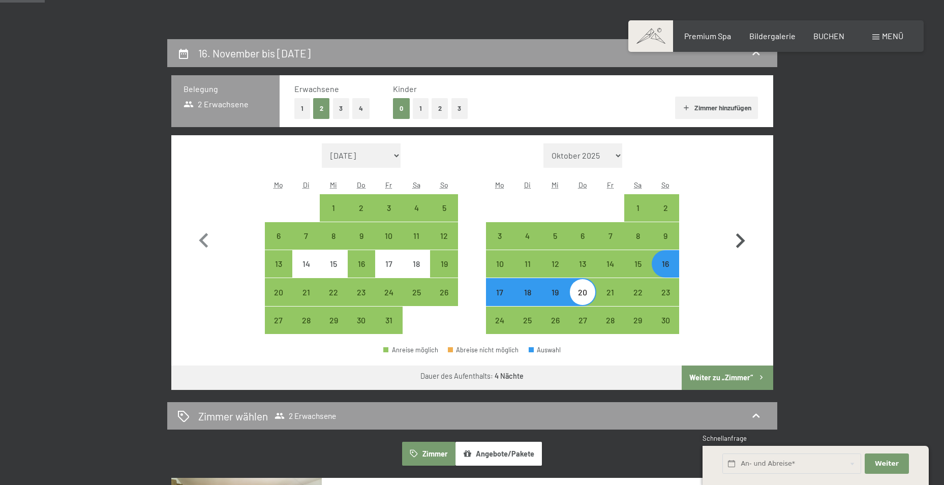
click at [739, 241] on icon "button" at bounding box center [739, 240] width 29 height 29
select select "[DATE]"
